Goal: Communication & Community: Connect with others

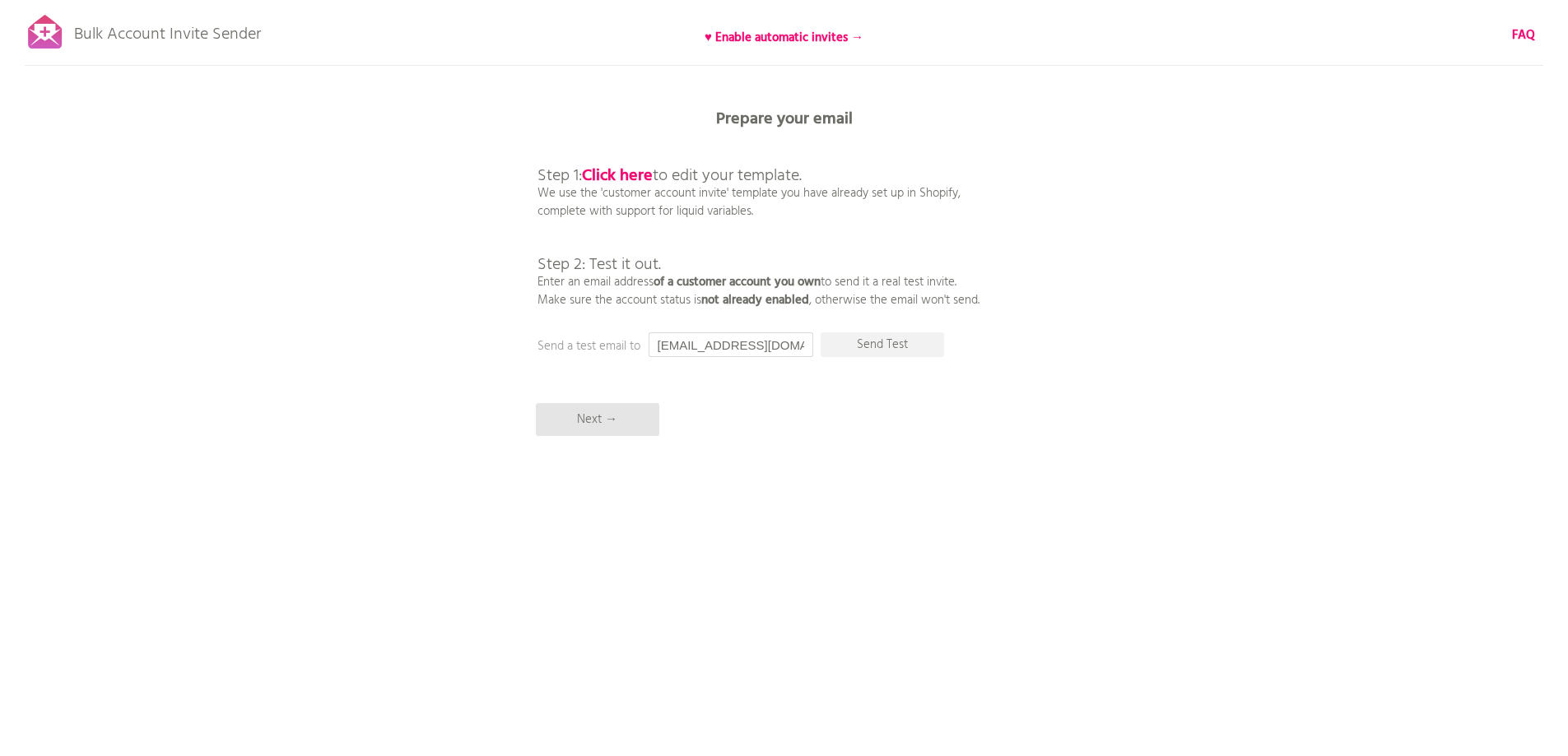
drag, startPoint x: 782, startPoint y: 342, endPoint x: 612, endPoint y: 339, distance: 170.0
click at [614, 0] on div "Prepare your email Step 1: Click here to edit your template. We use the 'custom…" at bounding box center [784, 0] width 1568 height 0
click at [881, 344] on p "Send Test" at bounding box center [882, 344] width 124 height 25
drag, startPoint x: 777, startPoint y: 349, endPoint x: 621, endPoint y: 343, distance: 156.1
click at [621, 0] on div "Prepare your email Step 1: Click here to edit your template. We use the 'custom…" at bounding box center [784, 0] width 1568 height 0
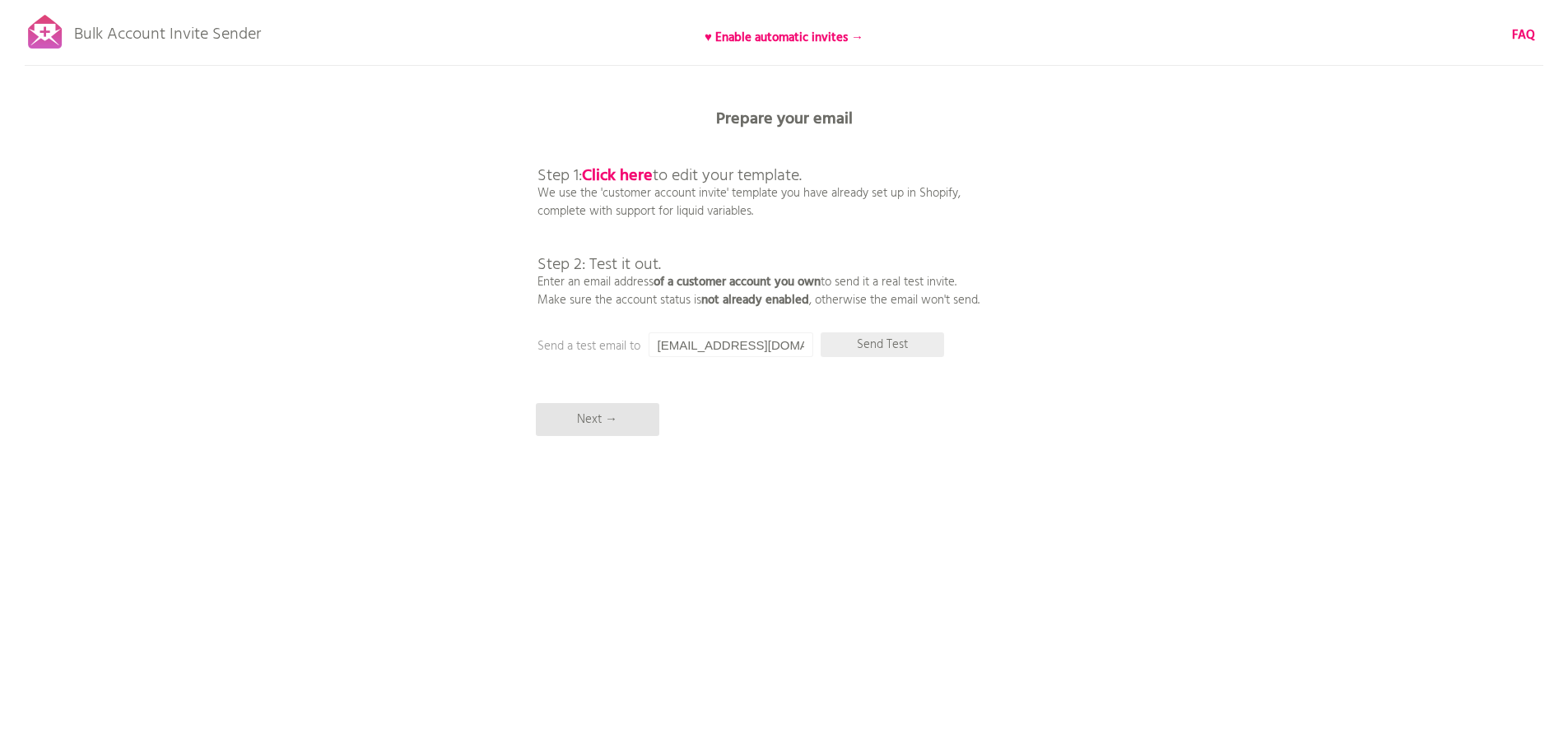
type input "[EMAIL_ADDRESS][DOMAIN_NAME]"
click at [888, 345] on p "Send Test" at bounding box center [882, 344] width 124 height 25
click at [618, 174] on b "Click here" at bounding box center [617, 176] width 71 height 26
click at [605, 416] on p "Next →" at bounding box center [597, 419] width 124 height 32
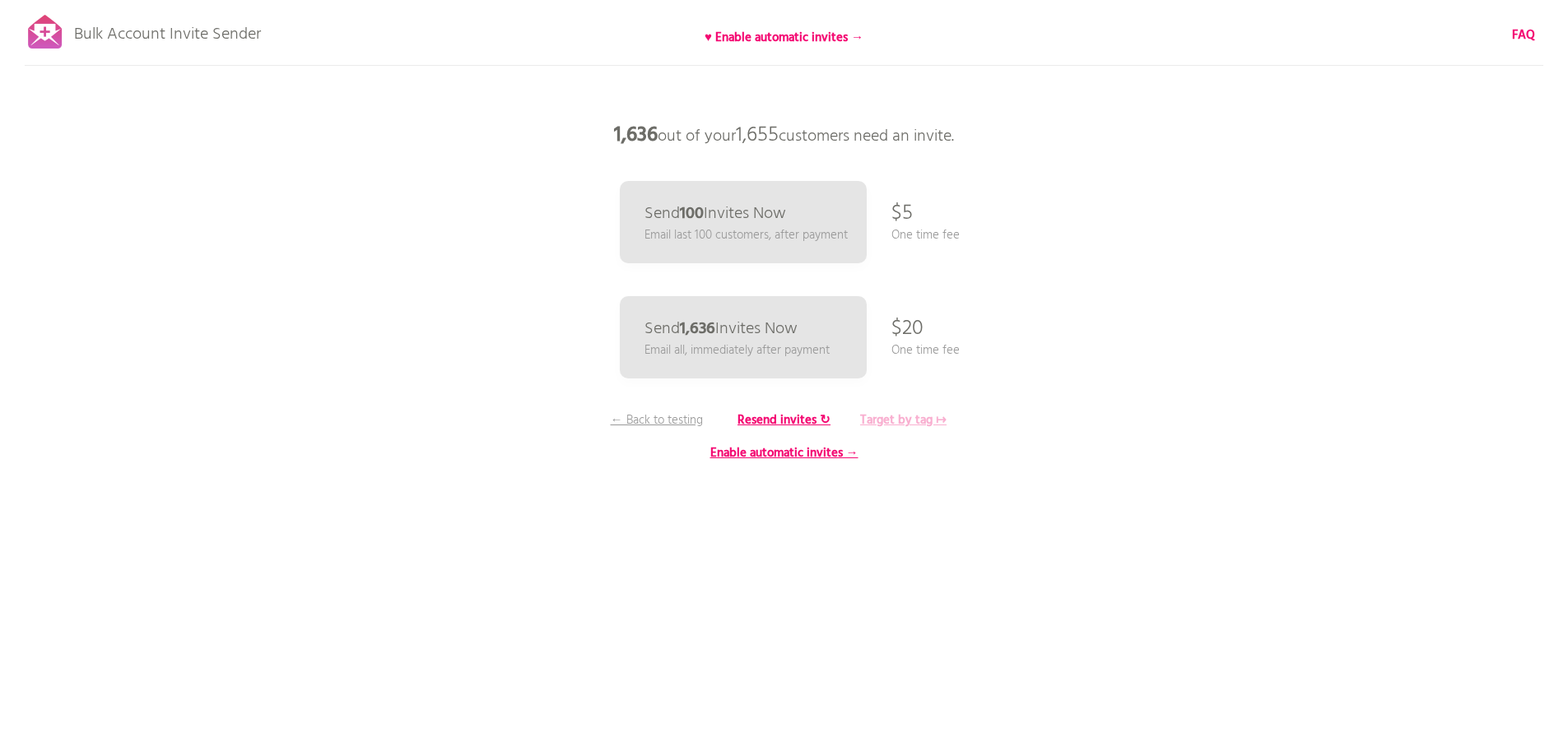
click at [907, 418] on b "Target by tag ↦" at bounding box center [903, 420] width 86 height 19
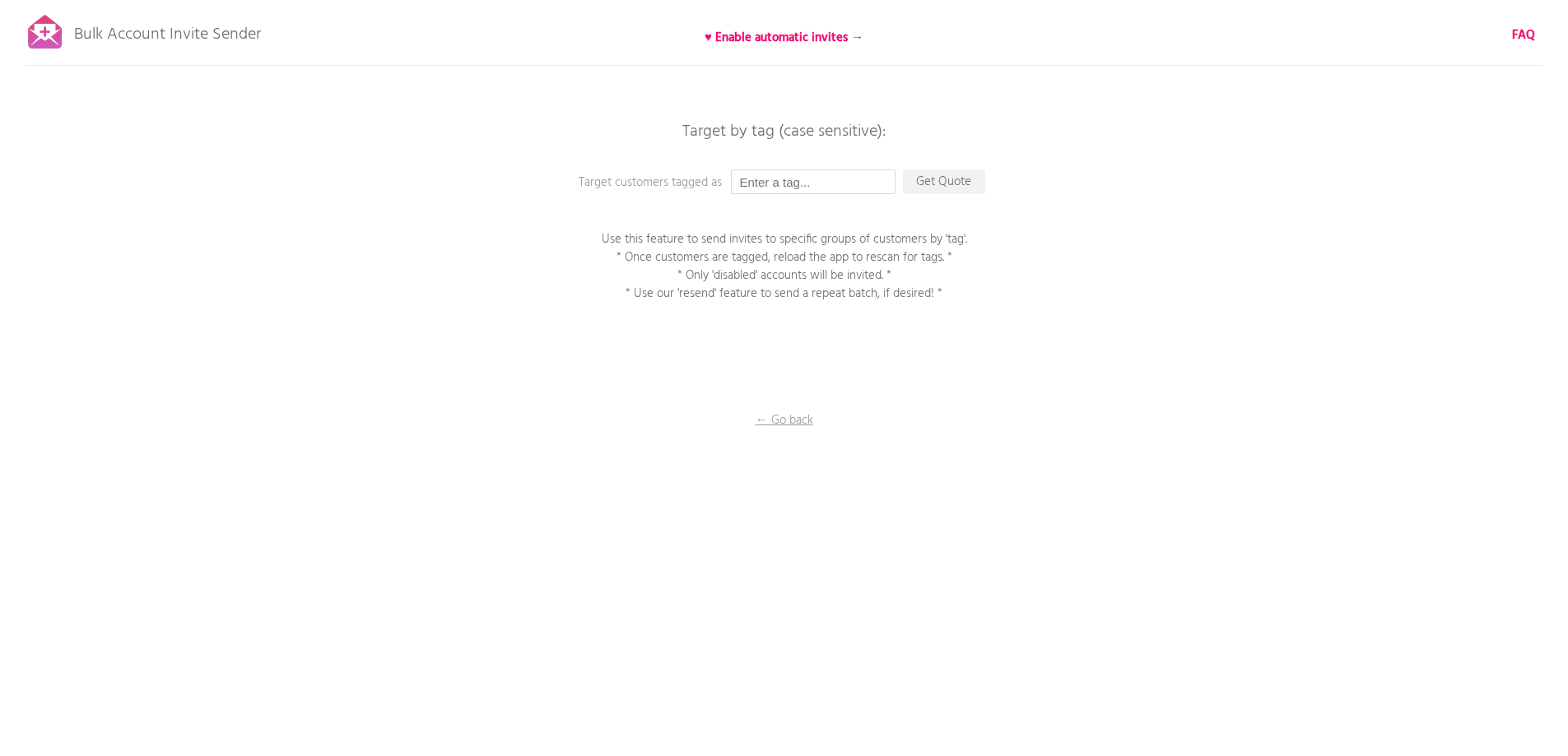
click at [788, 171] on input "text" at bounding box center [813, 182] width 164 height 25
type input "wholesale_customer"
click at [944, 178] on p "Get Quote" at bounding box center [944, 182] width 83 height 25
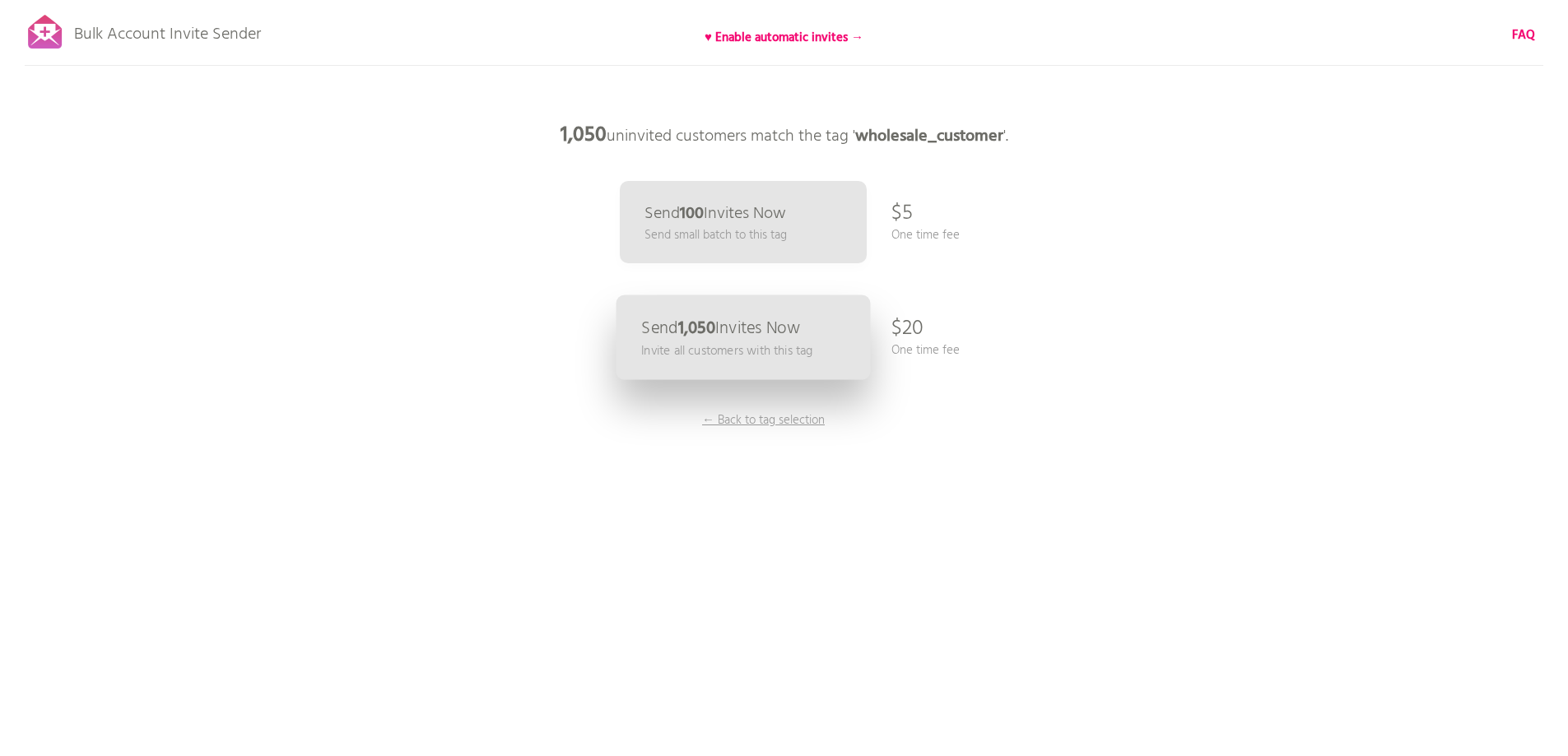
click at [761, 335] on p "Send 1,050 Invites Now" at bounding box center [720, 328] width 159 height 18
